Goal: Transaction & Acquisition: Purchase product/service

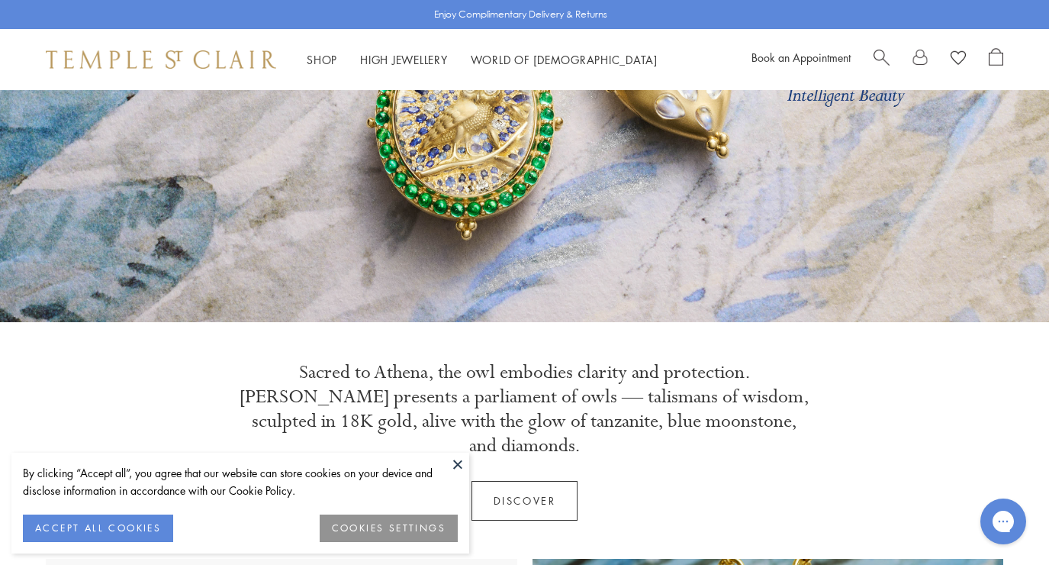
scroll to position [269, 0]
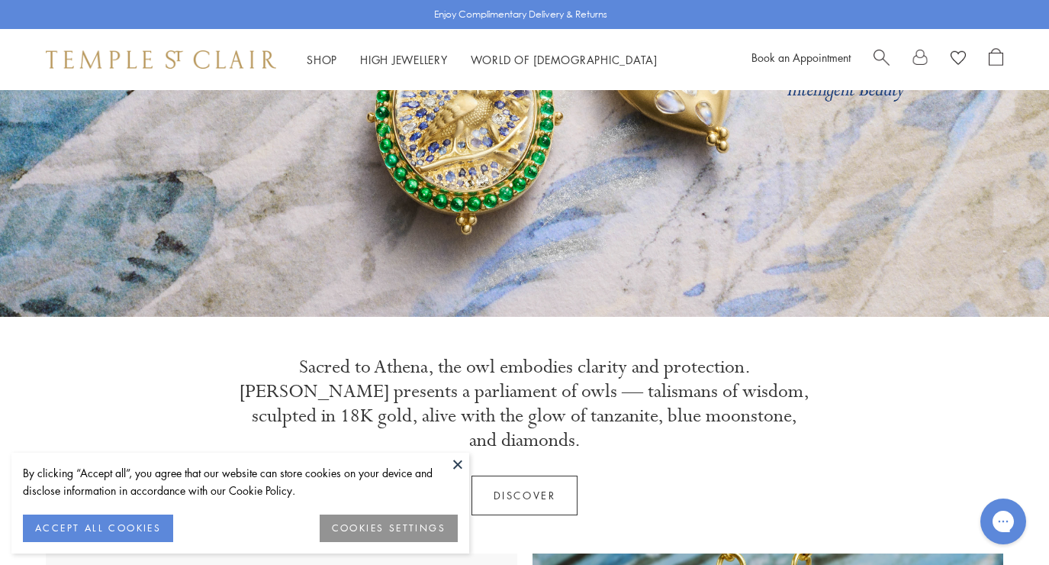
click at [454, 459] on button at bounding box center [457, 463] width 23 height 23
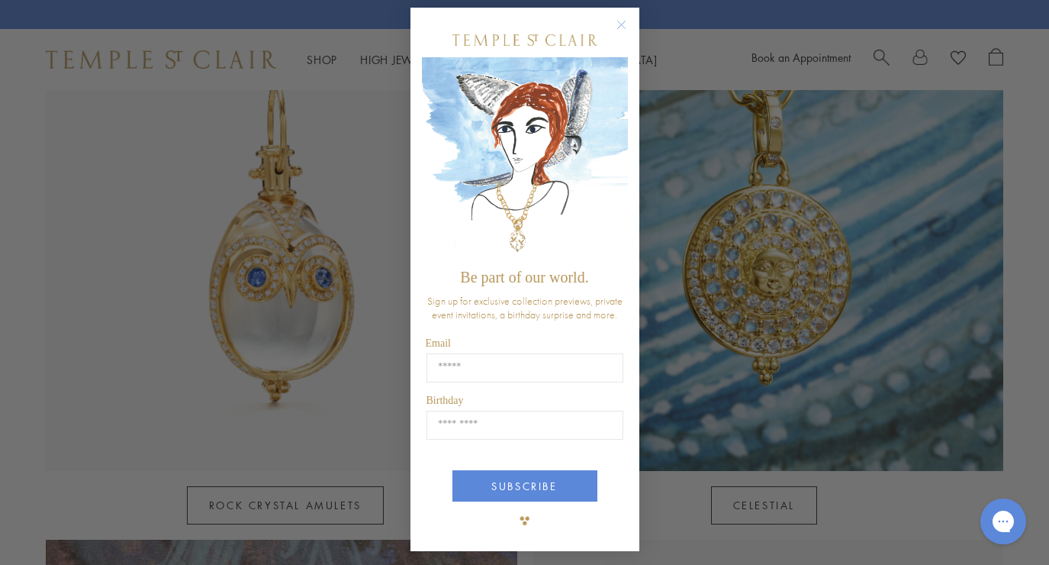
scroll to position [7, 0]
click at [621, 24] on circle "Close dialog" at bounding box center [621, 26] width 18 height 18
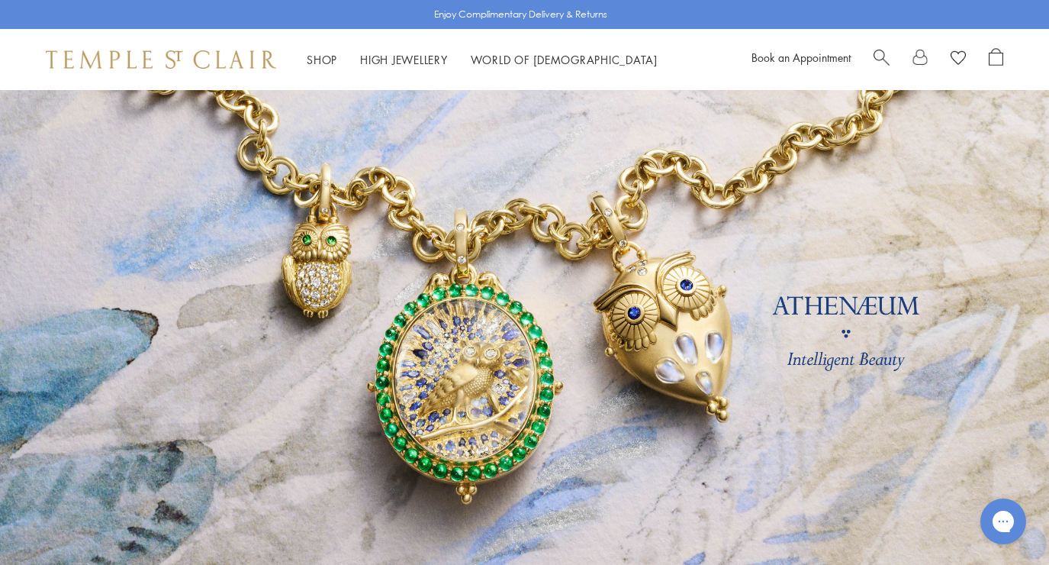
scroll to position [0, 0]
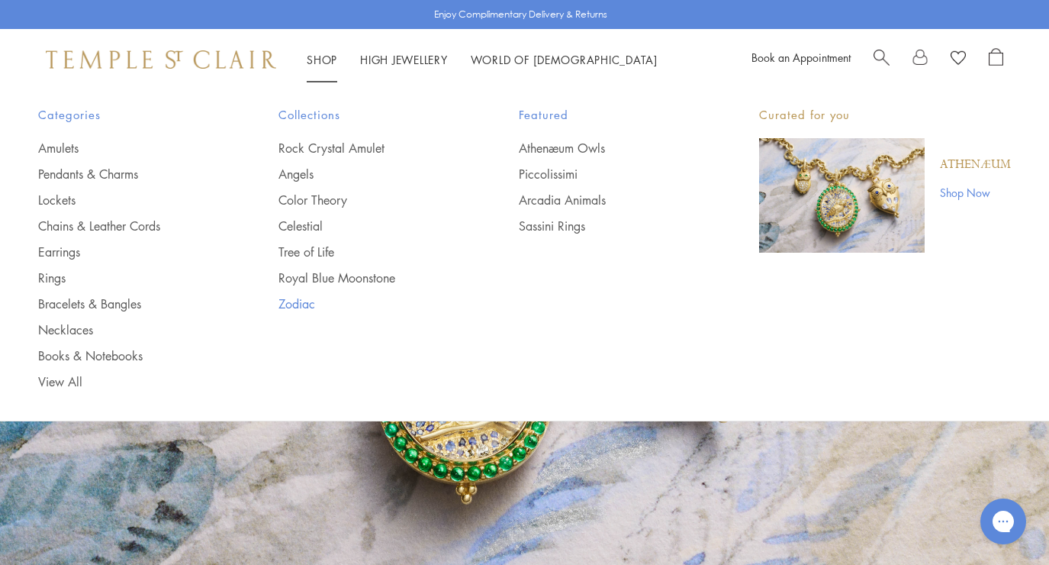
click at [298, 296] on link "Zodiac" at bounding box center [367, 303] width 179 height 17
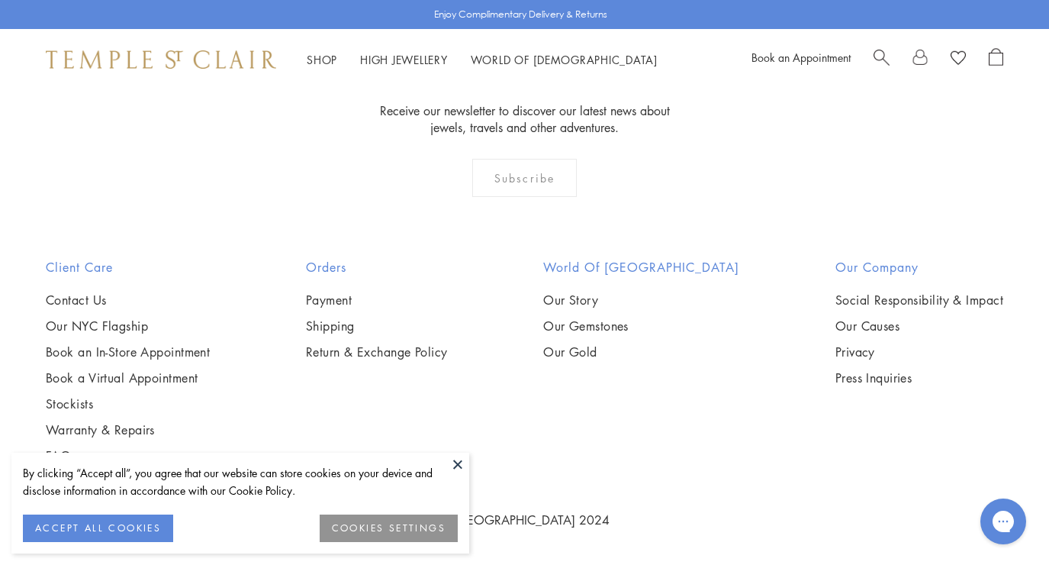
scroll to position [2962, 0]
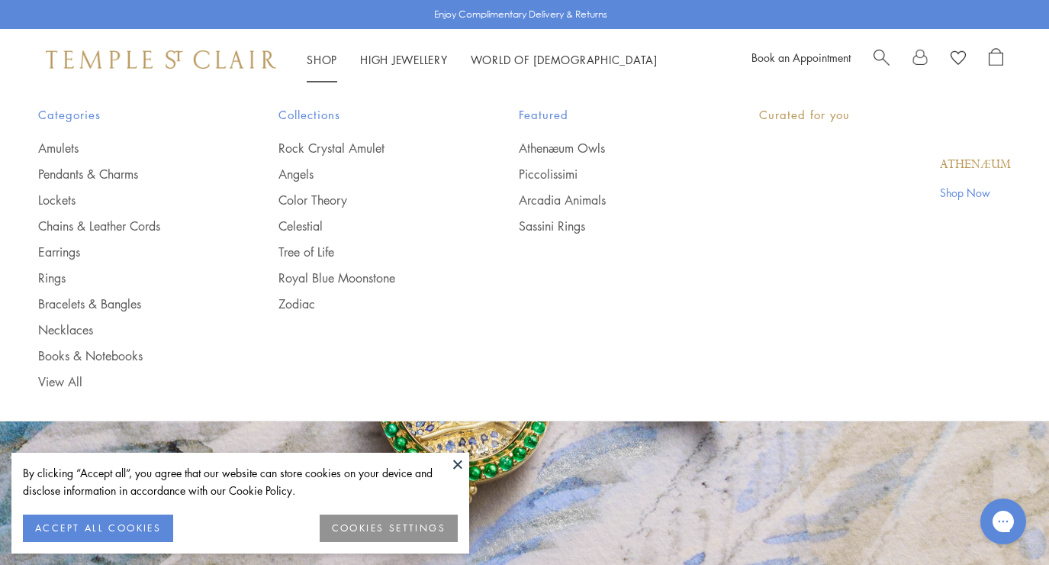
click at [324, 56] on link "Shop Shop" at bounding box center [322, 59] width 31 height 15
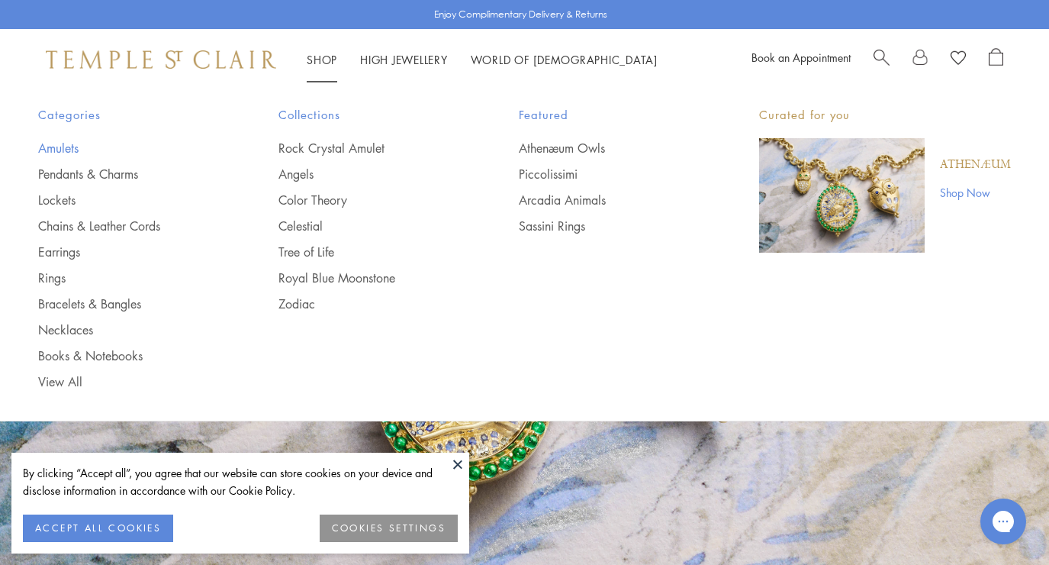
click at [68, 146] on link "Amulets" at bounding box center [127, 148] width 179 height 17
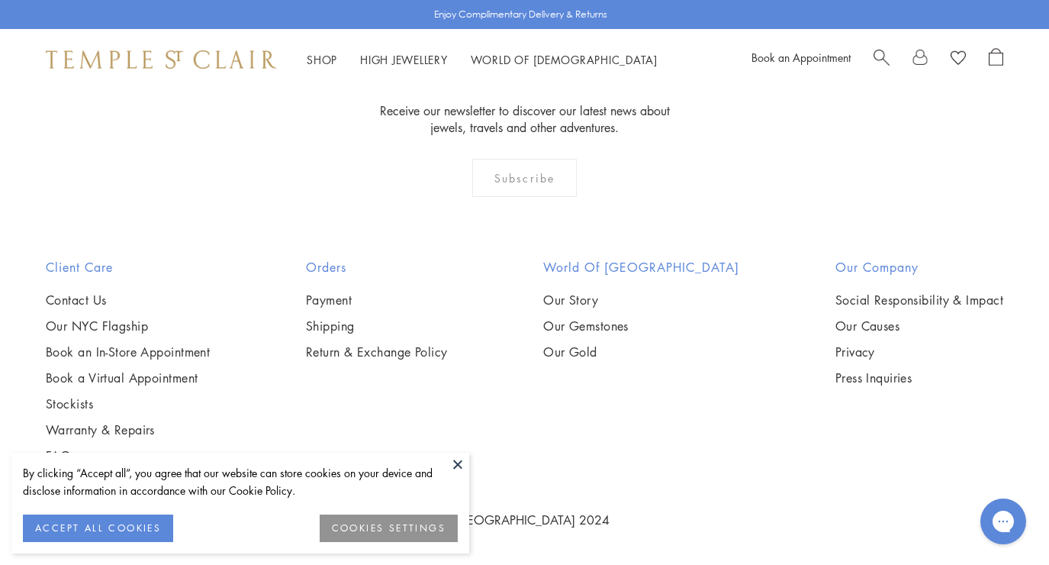
scroll to position [3427, 0]
click at [0, 0] on img at bounding box center [0, 0] width 0 height 0
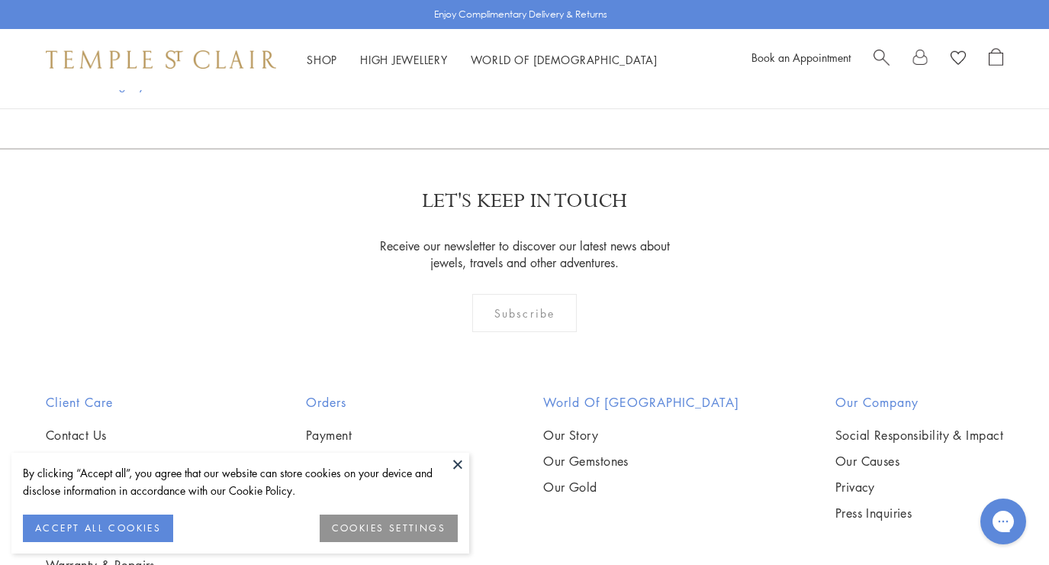
scroll to position [3093, 0]
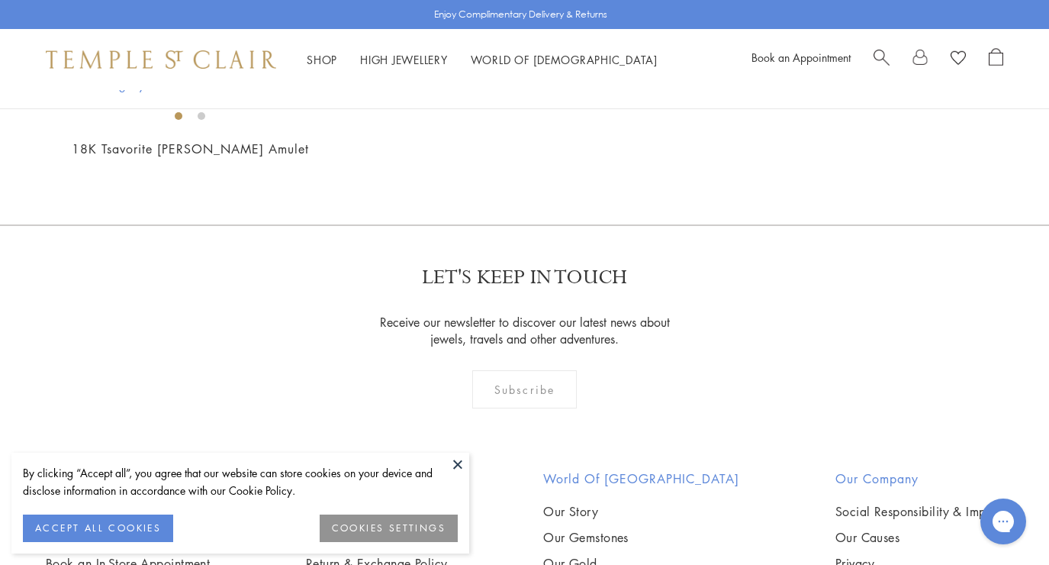
click at [0, 0] on img at bounding box center [0, 0] width 0 height 0
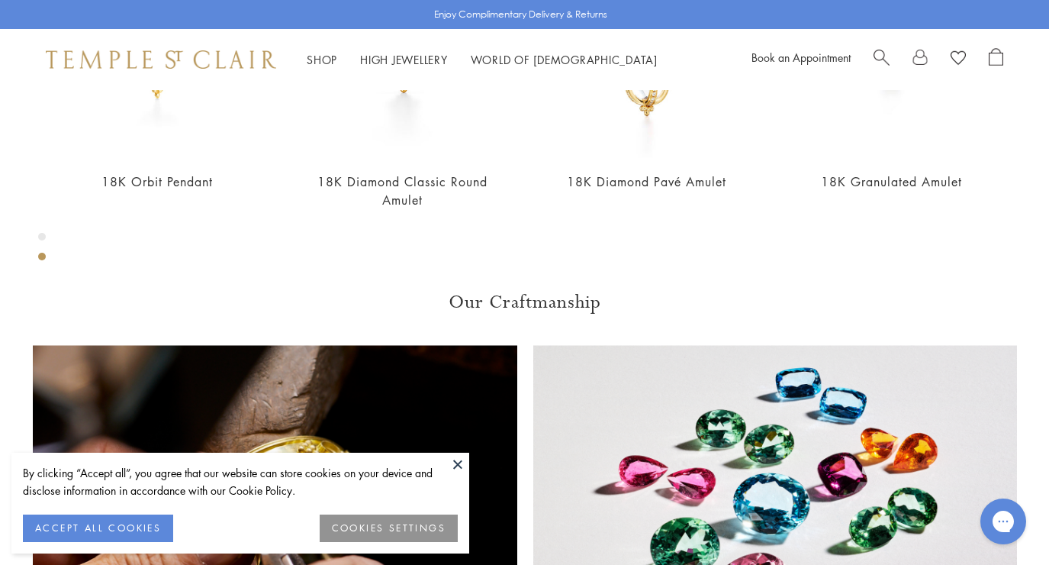
scroll to position [541, 0]
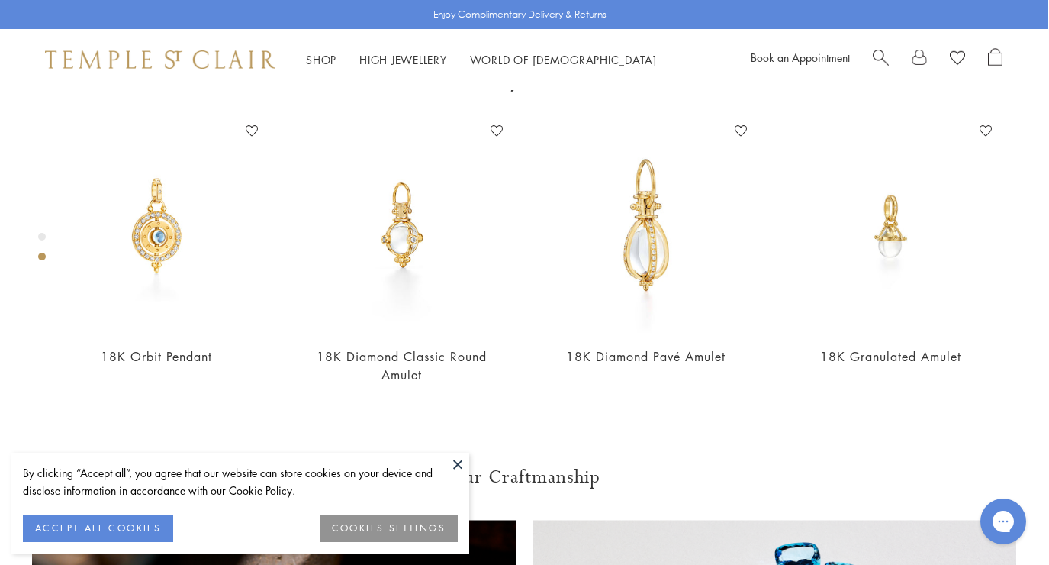
scroll to position [90, 1]
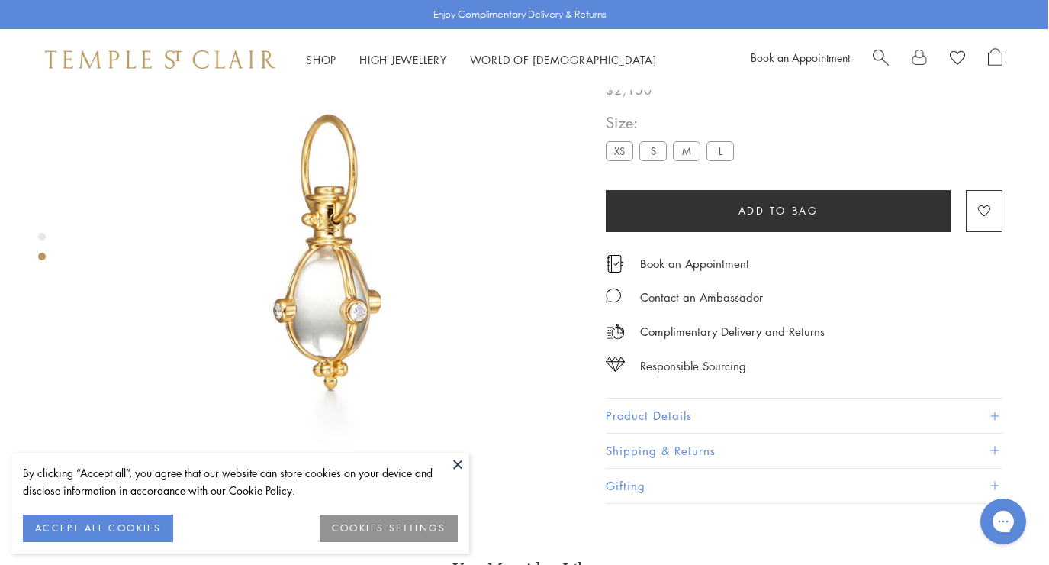
click at [328, 309] on img at bounding box center [329, 253] width 507 height 507
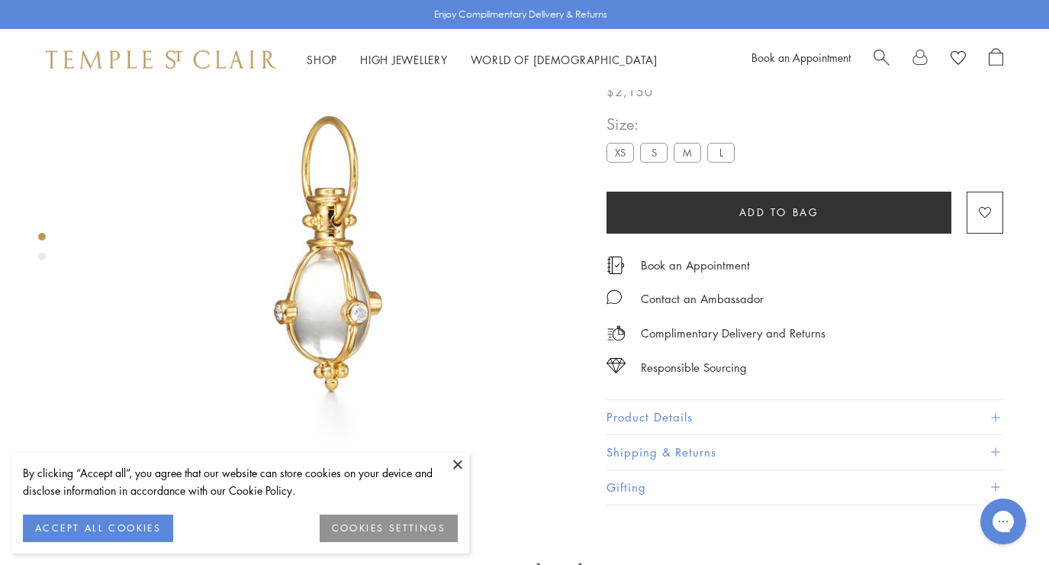
scroll to position [90, 0]
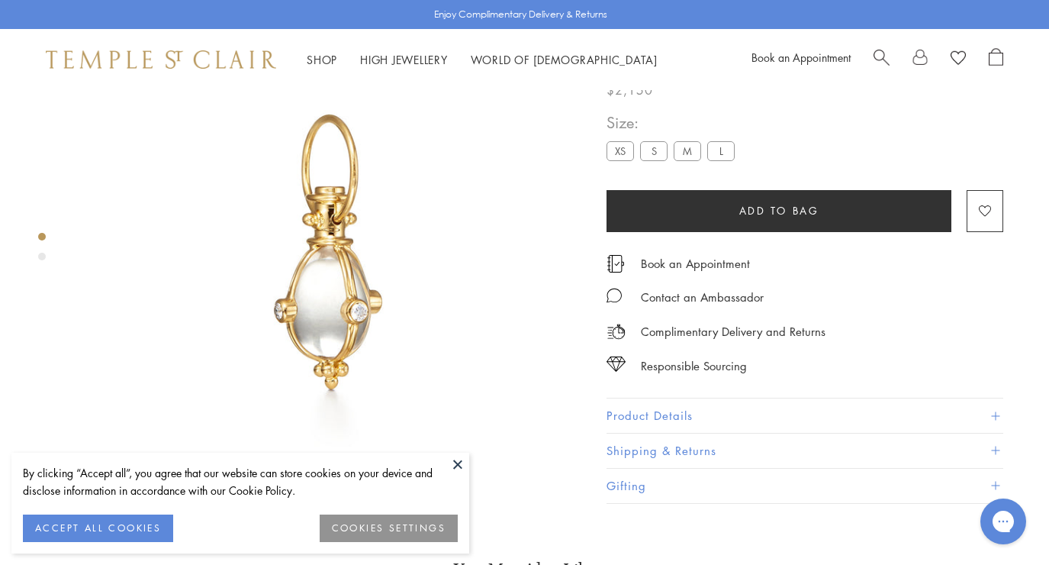
click at [659, 161] on label "S" at bounding box center [653, 151] width 27 height 19
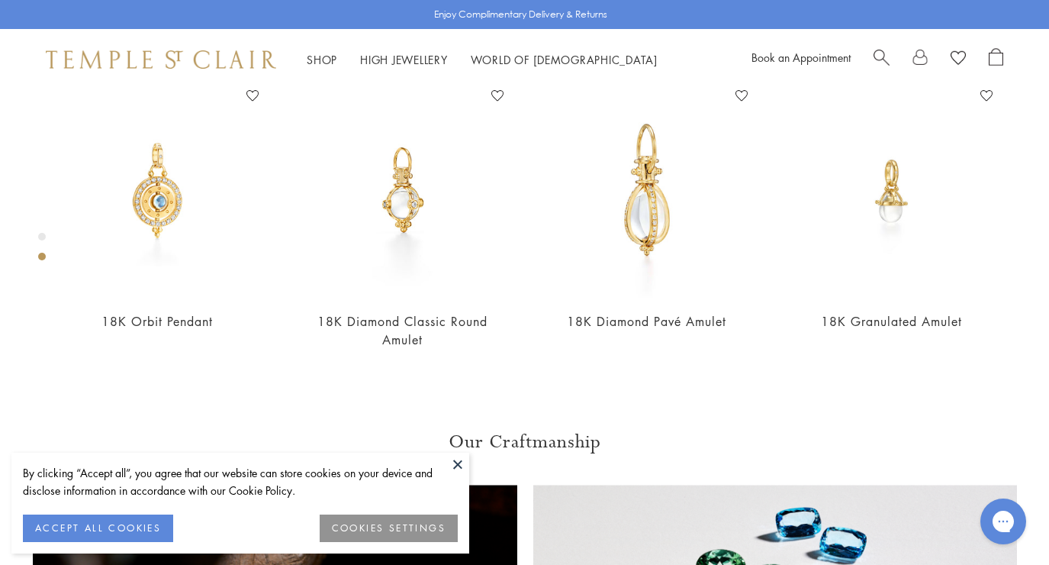
scroll to position [627, 0]
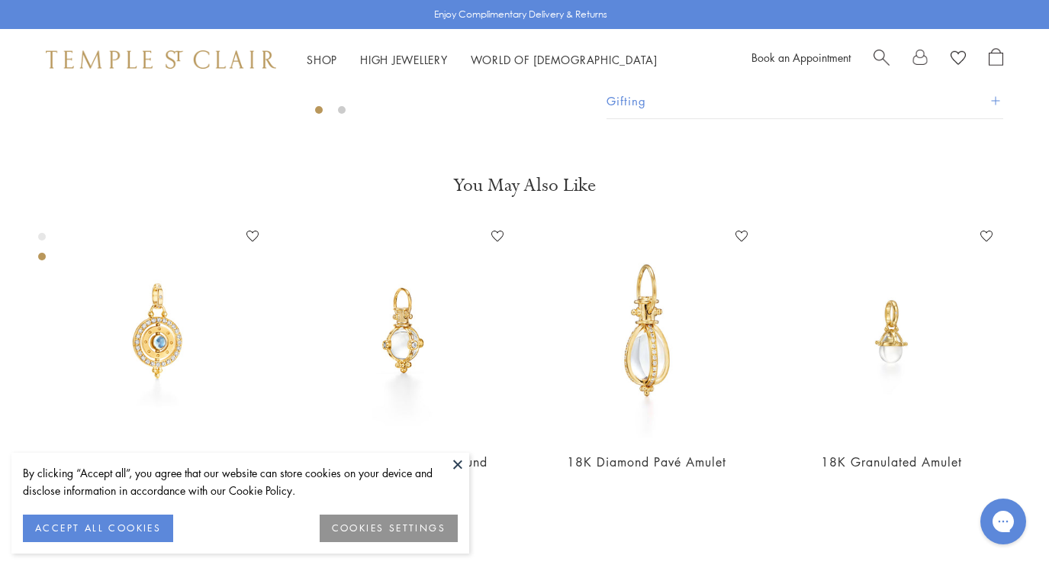
scroll to position [481, 0]
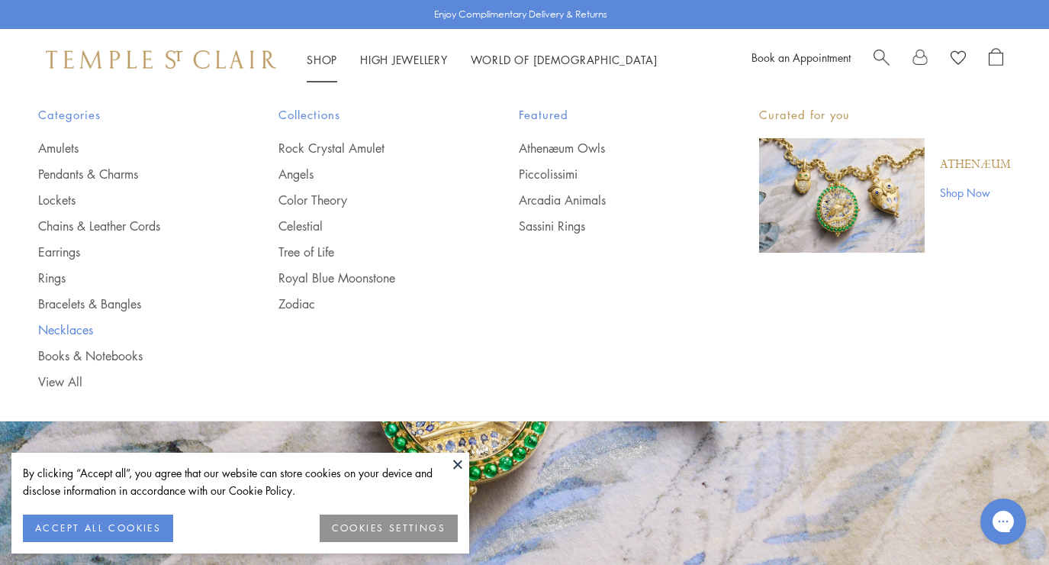
click at [68, 327] on link "Necklaces" at bounding box center [127, 329] width 179 height 17
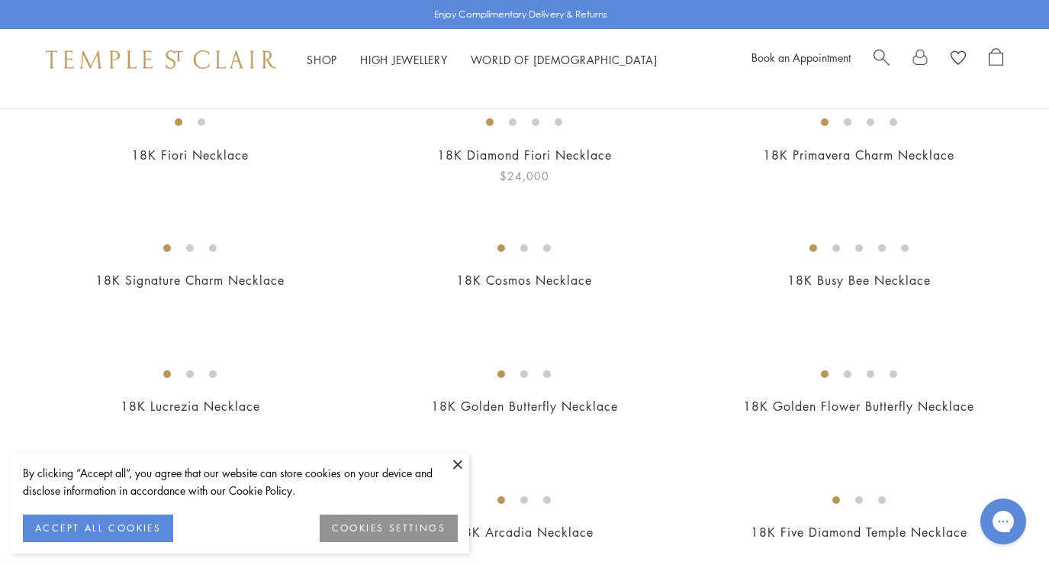
scroll to position [251, 0]
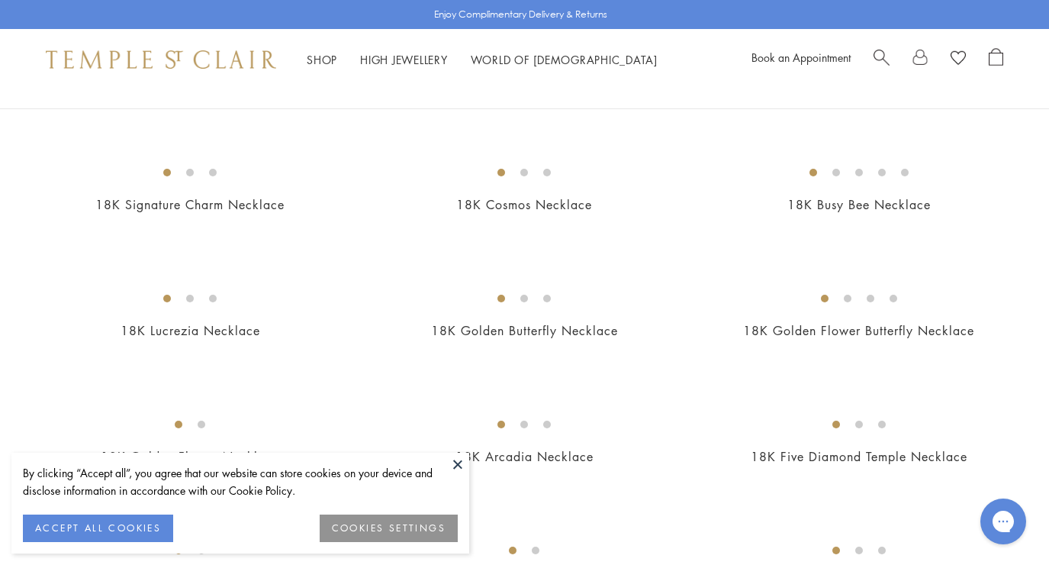
click at [0, 0] on img at bounding box center [0, 0] width 0 height 0
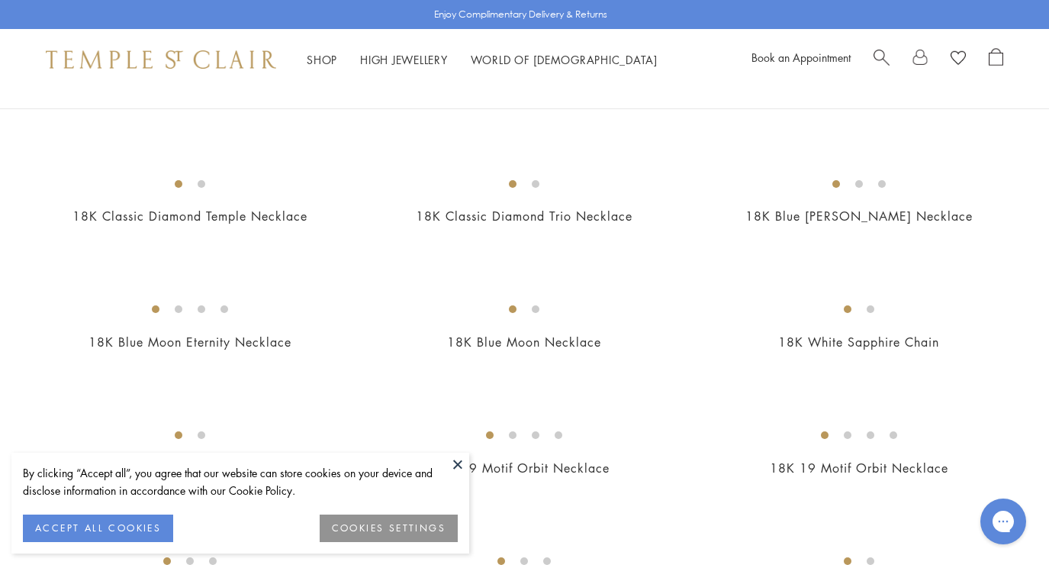
scroll to position [693, 0]
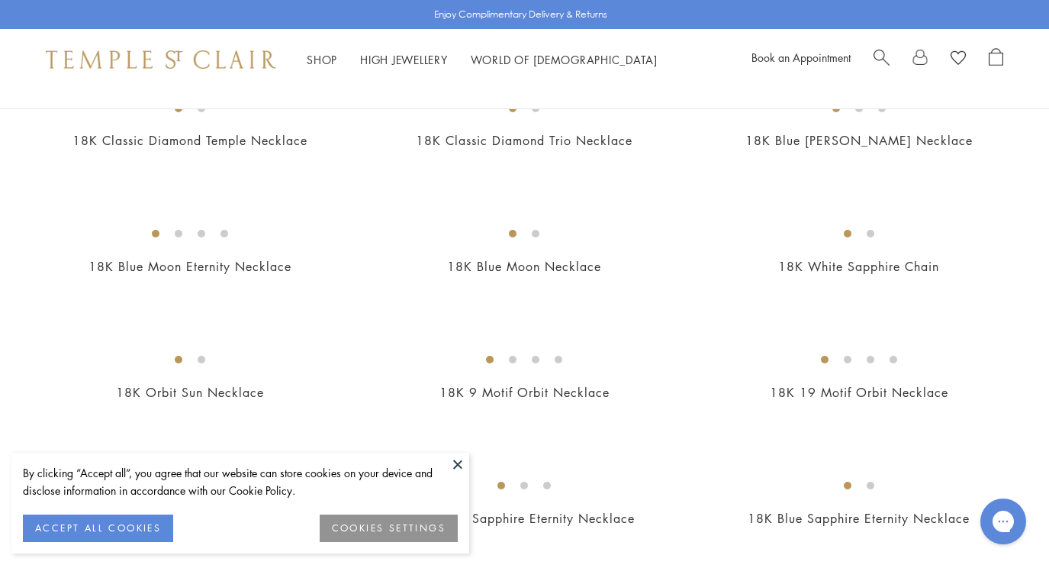
click at [0, 0] on img at bounding box center [0, 0] width 0 height 0
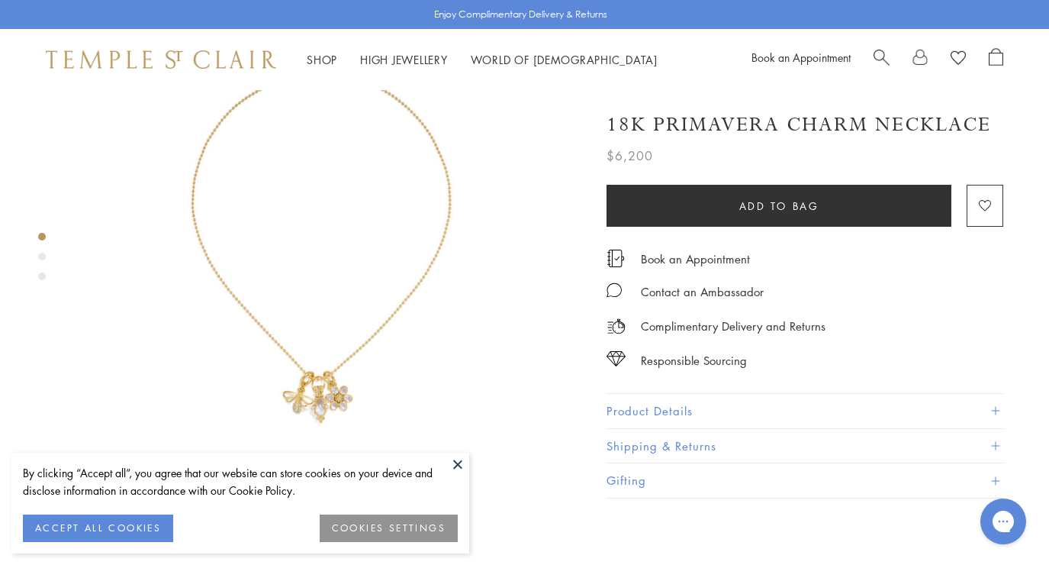
scroll to position [160, 0]
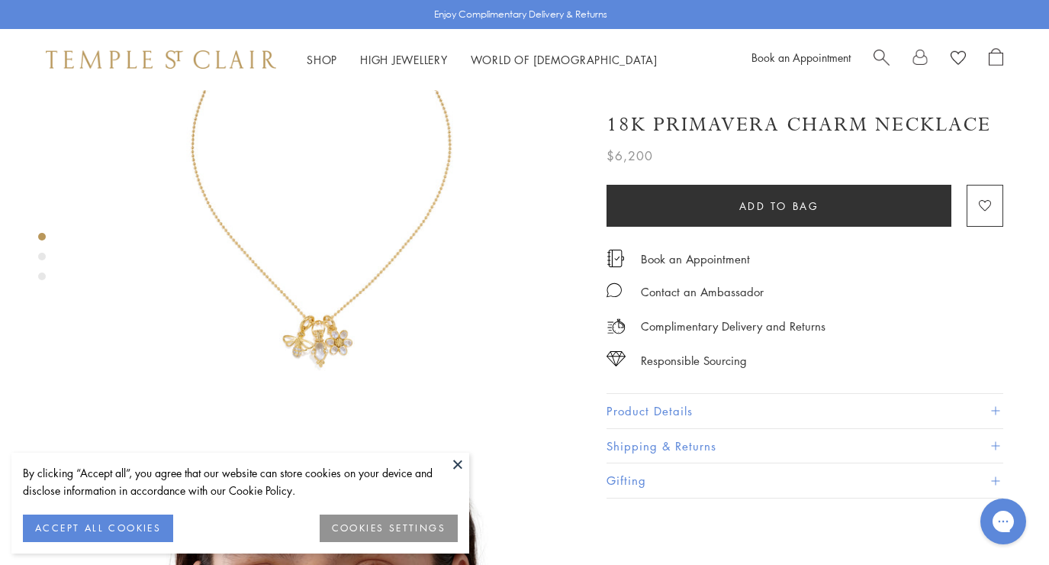
click at [314, 309] on img at bounding box center [329, 183] width 507 height 507
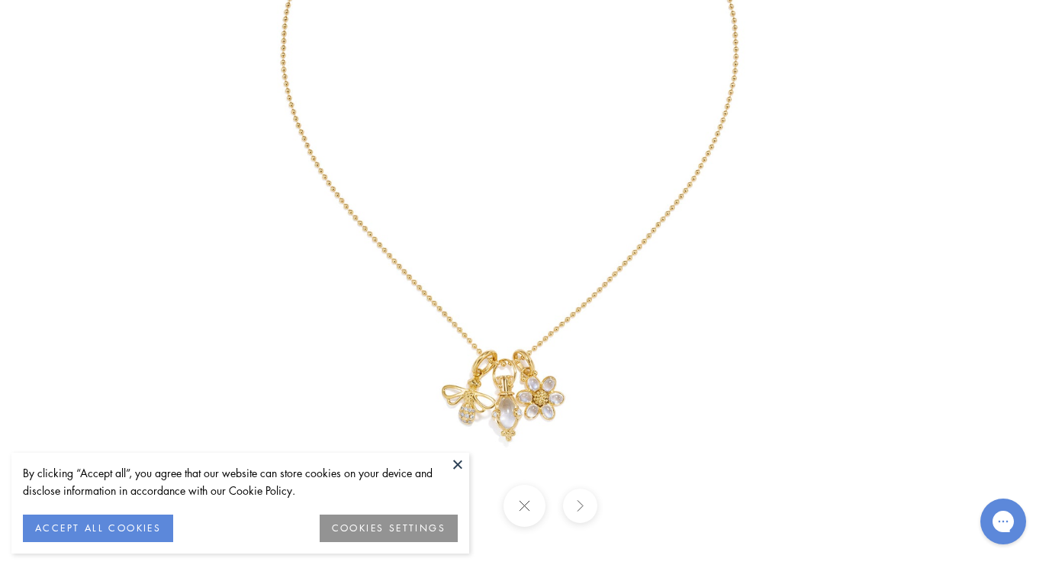
click at [530, 503] on button at bounding box center [525, 505] width 42 height 42
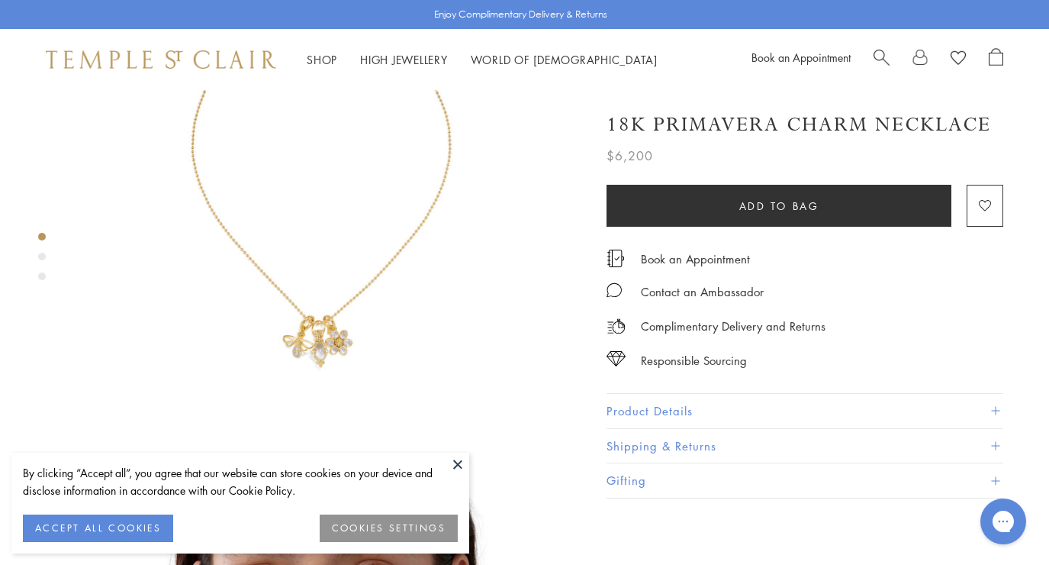
click at [661, 407] on button "Product Details" at bounding box center [805, 411] width 397 height 34
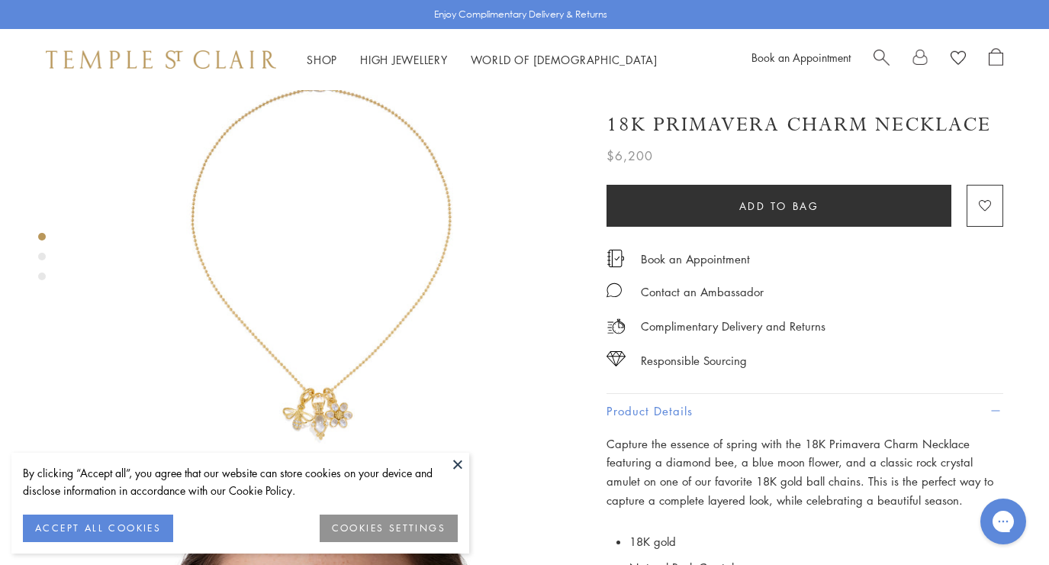
scroll to position [82, 0]
click at [324, 383] on img at bounding box center [329, 261] width 507 height 507
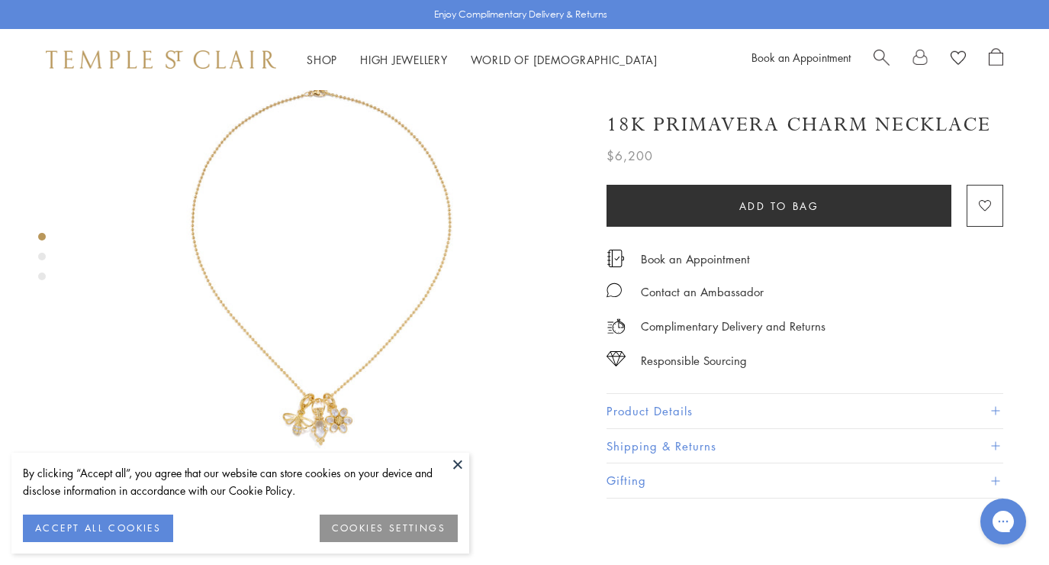
click at [317, 383] on img at bounding box center [329, 261] width 507 height 507
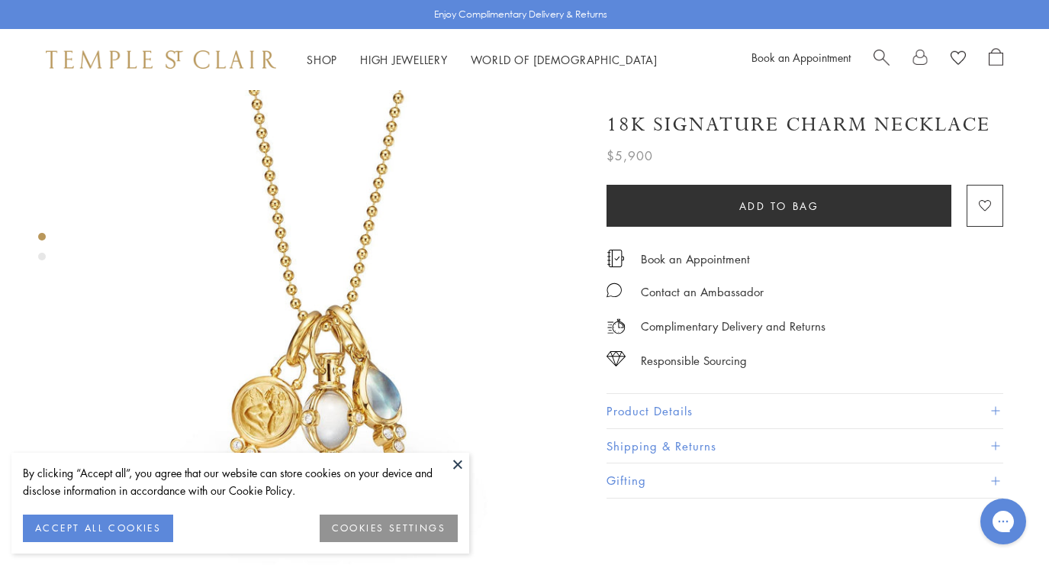
click at [647, 405] on button "Product Details" at bounding box center [805, 411] width 397 height 34
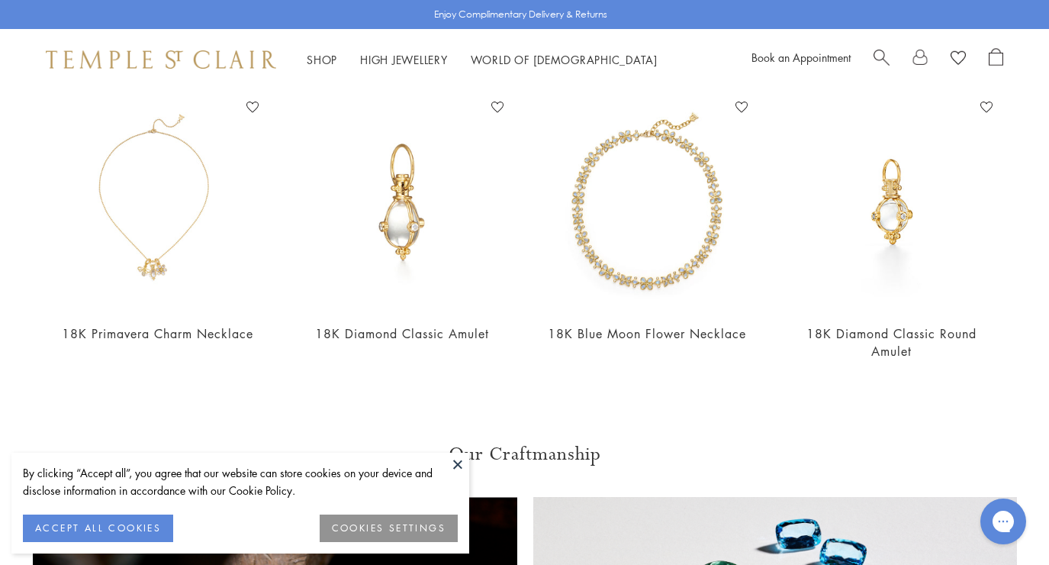
scroll to position [1096, 0]
